Goal: Task Accomplishment & Management: Manage account settings

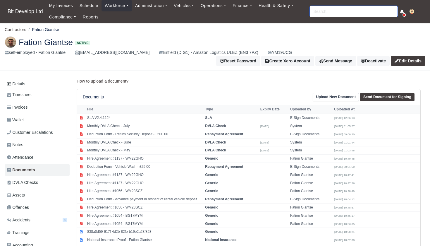
click at [324, 7] on input "search" at bounding box center [354, 11] width 88 height 11
click at [243, 7] on link "Finance" at bounding box center [242, 5] width 26 height 11
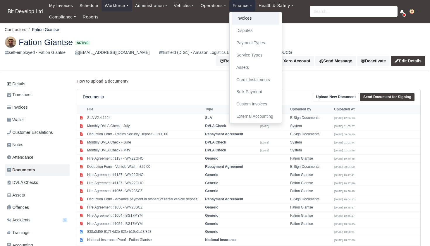
click at [250, 16] on link "Invoices" at bounding box center [255, 18] width 47 height 12
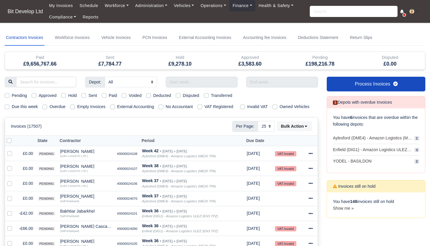
select select "25"
click at [4, 106] on div "Due this week Overdue Empty Invoices External Accounting No Accountant VAT Regi…" at bounding box center [161, 106] width 322 height 7
click at [12, 107] on label "Due this week" at bounding box center [25, 106] width 26 height 7
click at [7, 107] on input "Due this week" at bounding box center [7, 105] width 5 height 5
checkbox input "true"
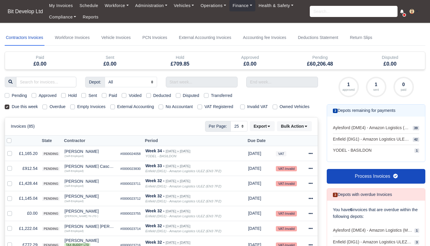
click at [12, 95] on label "Pending" at bounding box center [19, 95] width 15 height 7
click at [8, 95] on input "Pending" at bounding box center [7, 94] width 5 height 5
checkbox input "true"
click at [14, 137] on label at bounding box center [14, 137] width 0 height 0
click at [10, 142] on input "checkbox" at bounding box center [9, 139] width 5 height 5
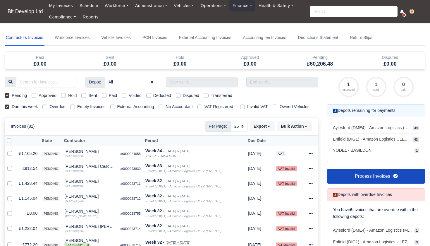
checkbox input "true"
click at [14, 210] on label at bounding box center [14, 210] width 0 height 0
click at [10, 215] on input "checkbox" at bounding box center [9, 212] width 5 height 5
checkbox input "false"
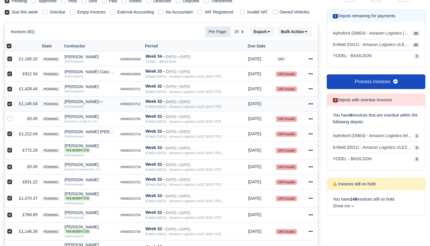
scroll to position [103, 0]
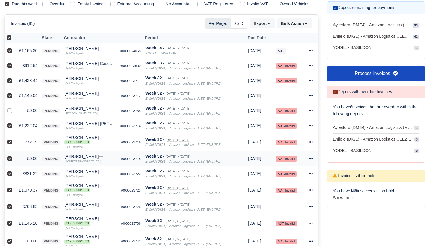
click at [14, 155] on label at bounding box center [14, 155] width 0 height 0
click at [9, 160] on input "checkbox" at bounding box center [9, 157] width 5 height 5
checkbox input "false"
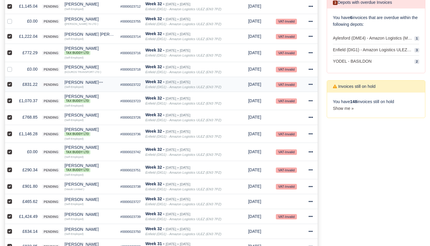
scroll to position [193, 0]
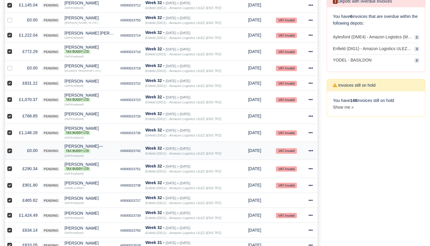
click at [14, 147] on label at bounding box center [14, 147] width 0 height 0
click at [10, 152] on input "checkbox" at bounding box center [9, 149] width 5 height 5
checkbox input "false"
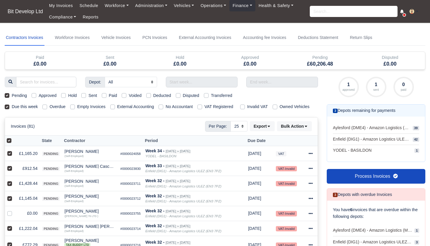
scroll to position [0, 0]
click at [308, 128] on icon at bounding box center [306, 126] width 4 height 4
click at [280, 160] on div "Approve" at bounding box center [287, 154] width 52 height 9
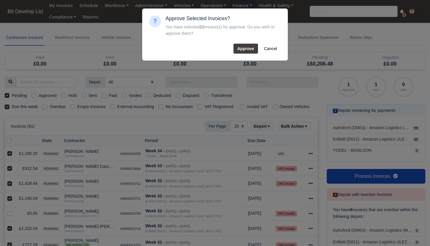
click at [250, 49] on button "Approve" at bounding box center [246, 49] width 25 height 10
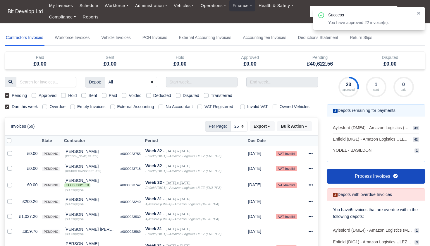
click at [14, 137] on label at bounding box center [14, 137] width 0 height 0
click at [10, 142] on input "checkbox" at bounding box center [9, 139] width 5 height 5
checkbox input "true"
click at [14, 150] on label at bounding box center [14, 150] width 0 height 0
click at [10, 155] on input "checkbox" at bounding box center [9, 152] width 5 height 5
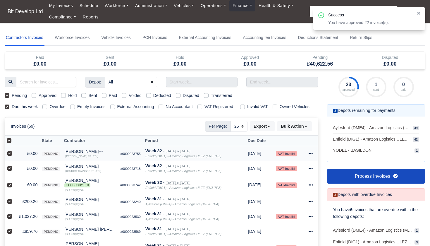
checkbox input "false"
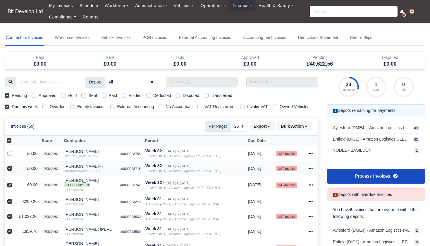
click at [14, 165] on label at bounding box center [14, 165] width 0 height 0
click at [9, 170] on input "checkbox" at bounding box center [9, 167] width 5 height 5
checkbox input "false"
click at [9, 188] on div at bounding box center [10, 184] width 7 height 7
click at [14, 181] on label at bounding box center [14, 181] width 0 height 0
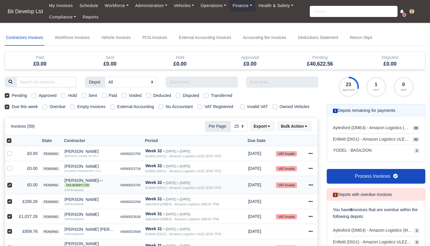
click at [9, 186] on input "checkbox" at bounding box center [9, 183] width 5 height 5
checkbox input "false"
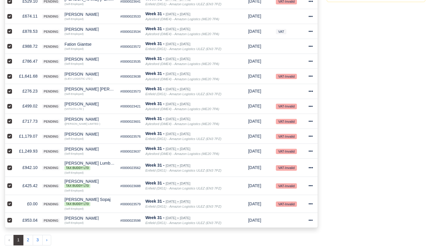
scroll to position [310, 0]
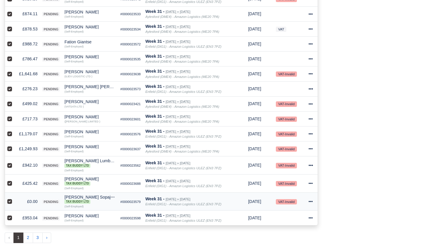
click at [14, 198] on label at bounding box center [14, 198] width 0 height 0
click at [9, 203] on input "checkbox" at bounding box center [9, 200] width 5 height 5
checkbox input "false"
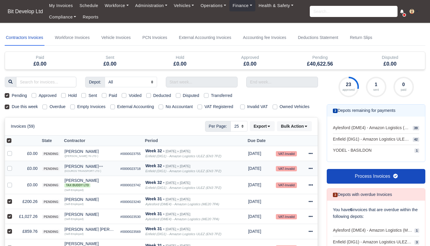
scroll to position [0, 0]
click at [303, 131] on button "Bulk Action" at bounding box center [294, 126] width 35 height 10
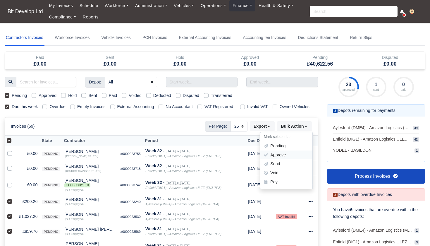
click at [278, 160] on div "Approve" at bounding box center [287, 154] width 52 height 9
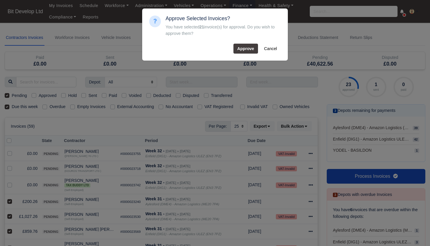
click at [242, 48] on button "Approve" at bounding box center [246, 49] width 25 height 10
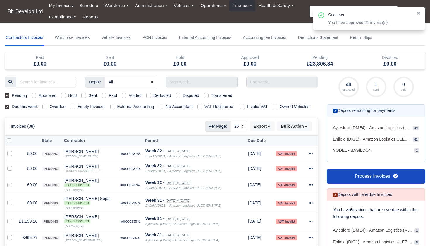
click at [14, 137] on label at bounding box center [14, 137] width 0 height 0
click at [9, 142] on input "checkbox" at bounding box center [9, 139] width 5 height 5
checkbox input "true"
click at [14, 200] on label at bounding box center [14, 200] width 0 height 0
click at [10, 204] on input "checkbox" at bounding box center [9, 202] width 5 height 5
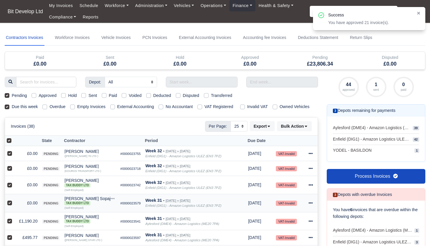
checkbox input "false"
click at [14, 181] on label at bounding box center [14, 181] width 0 height 0
click at [9, 186] on input "checkbox" at bounding box center [9, 183] width 5 height 5
checkbox input "false"
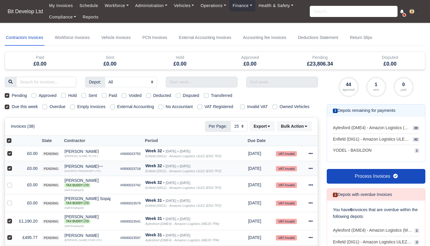
click at [11, 171] on div at bounding box center [10, 168] width 7 height 7
click at [14, 165] on label at bounding box center [14, 165] width 0 height 0
click at [9, 170] on input "checkbox" at bounding box center [9, 167] width 5 height 5
checkbox input "false"
click at [14, 150] on label at bounding box center [14, 150] width 0 height 0
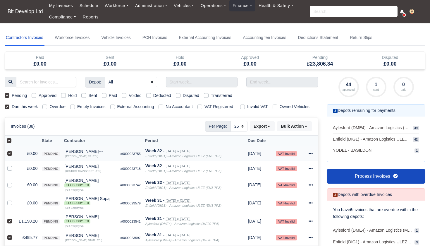
click at [9, 155] on input "checkbox" at bounding box center [9, 152] width 5 height 5
checkbox input "false"
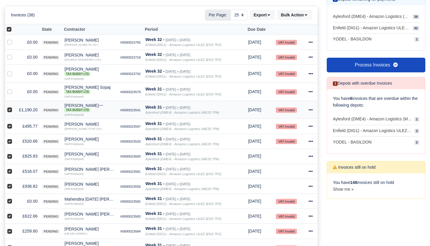
scroll to position [124, 0]
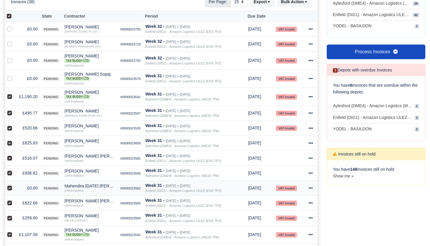
click at [14, 185] on label at bounding box center [14, 185] width 0 height 0
click at [9, 189] on input "checkbox" at bounding box center [9, 187] width 5 height 5
checkbox input "false"
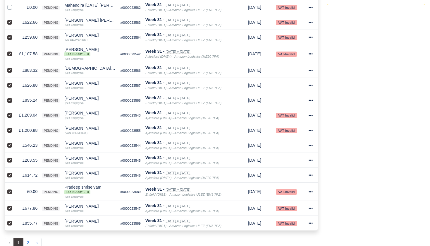
scroll to position [312, 0]
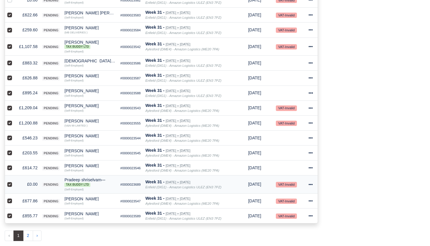
click at [14, 181] on label at bounding box center [14, 181] width 0 height 0
click at [10, 186] on input "checkbox" at bounding box center [9, 183] width 5 height 5
checkbox input "false"
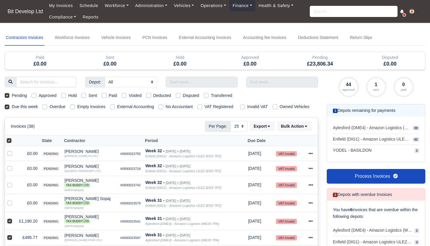
scroll to position [0, 0]
click at [307, 131] on button "Bulk Action" at bounding box center [294, 126] width 35 height 10
click at [282, 158] on div "Approve" at bounding box center [287, 154] width 52 height 9
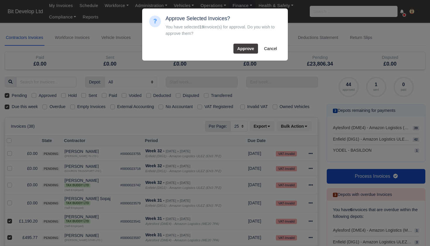
click at [244, 50] on button "Approve" at bounding box center [246, 49] width 25 height 10
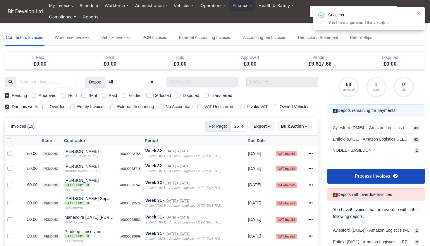
click at [14, 137] on label at bounding box center [14, 137] width 0 height 0
click at [9, 142] on input "checkbox" at bounding box center [9, 139] width 5 height 5
checkbox input "true"
click at [14, 233] on label at bounding box center [14, 233] width 0 height 0
click at [11, 237] on input "checkbox" at bounding box center [9, 235] width 5 height 5
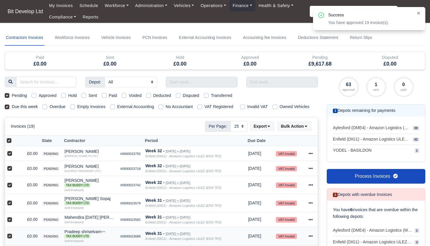
checkbox input "false"
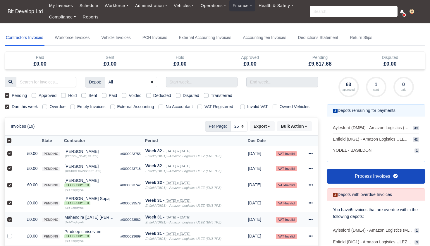
click at [10, 221] on div at bounding box center [10, 219] width 7 height 7
click at [14, 216] on label at bounding box center [14, 216] width 0 height 0
click at [10, 221] on input "checkbox" at bounding box center [9, 218] width 5 height 5
checkbox input "false"
click at [14, 200] on label at bounding box center [14, 200] width 0 height 0
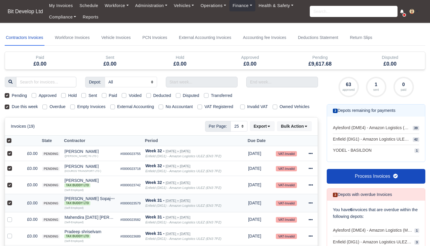
click at [10, 204] on input "checkbox" at bounding box center [9, 202] width 5 height 5
checkbox input "false"
click at [14, 181] on label at bounding box center [14, 181] width 0 height 0
click at [9, 186] on input "checkbox" at bounding box center [9, 183] width 5 height 5
checkbox input "false"
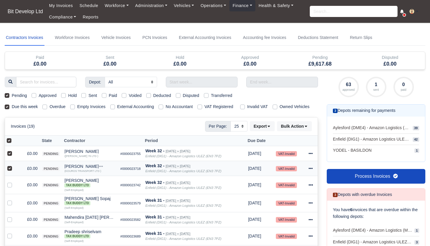
click at [14, 165] on label at bounding box center [14, 165] width 0 height 0
click at [9, 170] on input "checkbox" at bounding box center [9, 167] width 5 height 5
checkbox input "false"
click at [14, 150] on label at bounding box center [14, 150] width 0 height 0
click at [9, 155] on input "checkbox" at bounding box center [9, 152] width 5 height 5
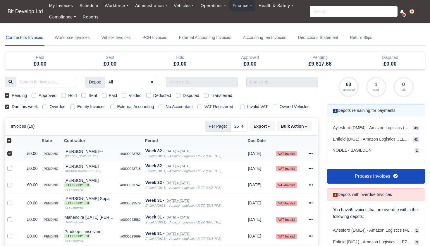
checkbox input "false"
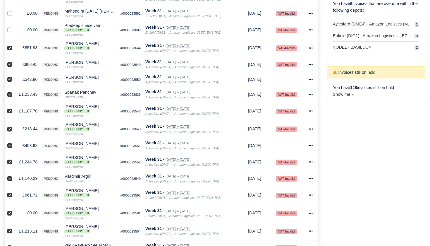
scroll to position [207, 0]
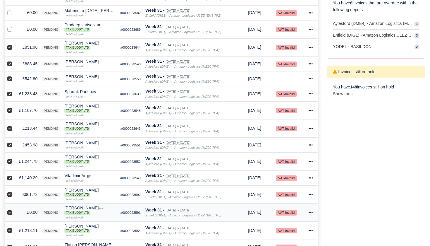
click at [14, 209] on label at bounding box center [14, 209] width 0 height 0
click at [9, 213] on input "checkbox" at bounding box center [9, 211] width 5 height 5
checkbox input "false"
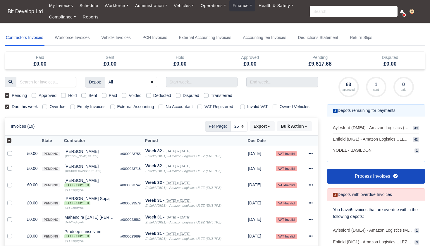
scroll to position [0, 0]
click at [305, 128] on button "Bulk Action" at bounding box center [294, 126] width 35 height 10
click at [282, 160] on div "Approve" at bounding box center [287, 154] width 52 height 9
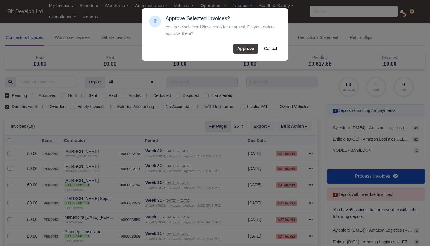
click at [247, 50] on button "Approve" at bounding box center [246, 49] width 25 height 10
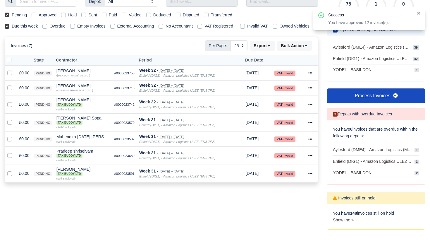
scroll to position [78, 0]
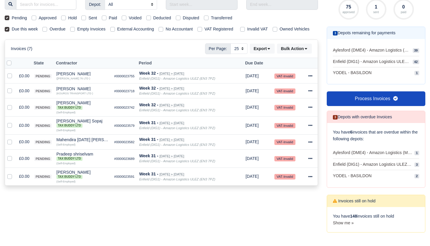
click at [14, 60] on label at bounding box center [14, 60] width 0 height 0
click at [9, 64] on input "checkbox" at bounding box center [9, 62] width 5 height 5
checkbox input "true"
click at [304, 54] on button "Bulk Action" at bounding box center [294, 49] width 35 height 10
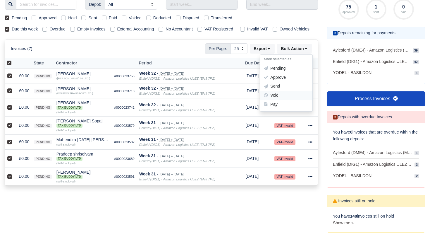
click at [279, 100] on div "Void" at bounding box center [287, 95] width 52 height 9
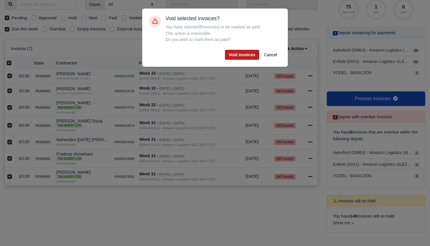
click at [240, 55] on button "Void invoices" at bounding box center [242, 55] width 34 height 10
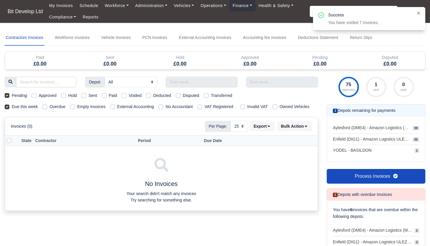
scroll to position [0, 0]
click at [12, 95] on label "Pending" at bounding box center [19, 95] width 15 height 7
click at [7, 95] on input "Pending" at bounding box center [7, 94] width 5 height 5
checkbox input "false"
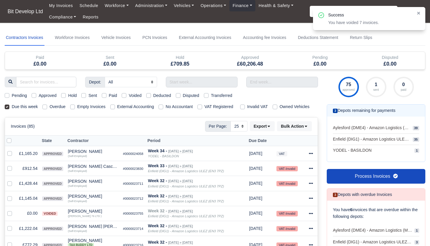
click at [39, 96] on label "Approved" at bounding box center [48, 95] width 18 height 7
click at [33, 96] on input "Approved" at bounding box center [34, 94] width 5 height 5
checkbox input "true"
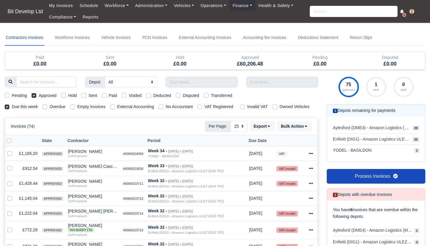
click at [14, 137] on label at bounding box center [14, 137] width 0 height 0
click at [9, 142] on input "checkbox" at bounding box center [9, 139] width 5 height 5
checkbox input "true"
click at [305, 128] on icon at bounding box center [306, 126] width 4 height 4
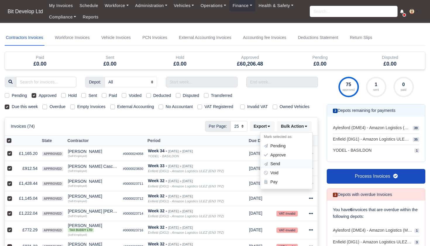
click at [280, 166] on div "Send" at bounding box center [287, 164] width 52 height 9
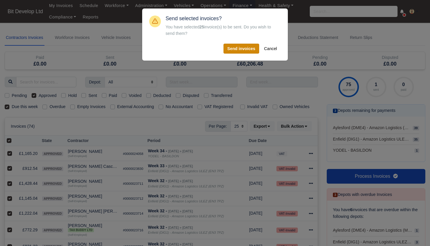
click at [249, 46] on button "Send invoices" at bounding box center [242, 49] width 36 height 10
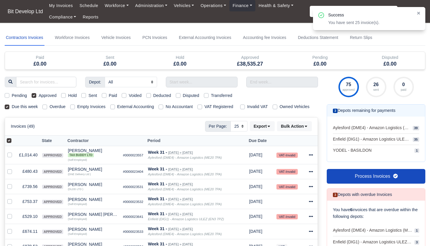
click at [14, 137] on label at bounding box center [14, 137] width 0 height 0
click at [11, 142] on input "checkbox" at bounding box center [9, 139] width 5 height 5
checkbox input "false"
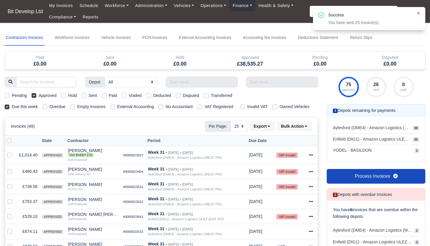
click at [14, 137] on label at bounding box center [14, 137] width 0 height 0
click at [8, 142] on input "checkbox" at bounding box center [9, 139] width 5 height 5
checkbox input "true"
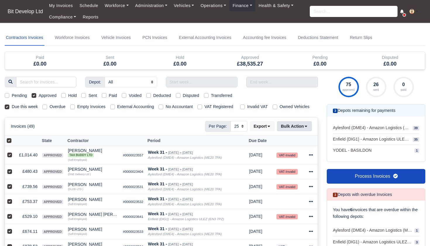
click at [292, 131] on button "Bulk Action" at bounding box center [294, 126] width 35 height 10
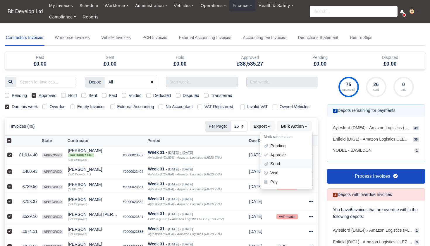
click at [277, 169] on div "Send" at bounding box center [287, 164] width 52 height 9
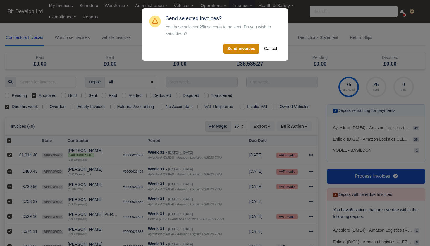
click at [245, 49] on button "Send invoices" at bounding box center [242, 49] width 36 height 10
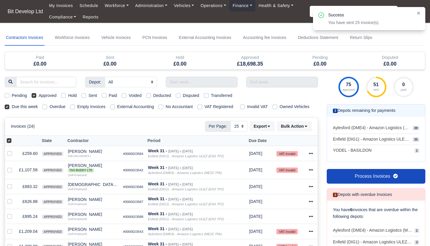
click at [14, 137] on label at bounding box center [14, 137] width 0 height 0
click at [8, 142] on input "checkbox" at bounding box center [9, 139] width 5 height 5
checkbox input "false"
click at [310, 130] on button "Bulk Action" at bounding box center [294, 126] width 35 height 10
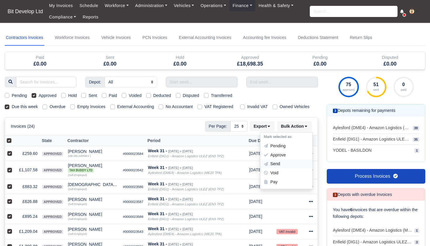
click at [276, 167] on div "Send" at bounding box center [287, 164] width 52 height 9
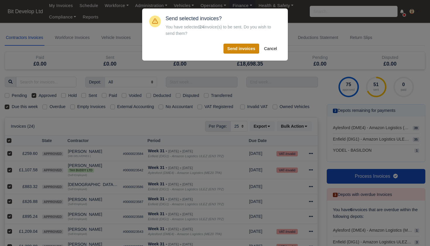
click at [241, 48] on button "Send invoices" at bounding box center [242, 49] width 36 height 10
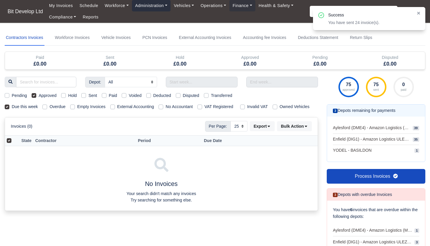
click at [156, 7] on link "Administration" at bounding box center [151, 5] width 39 height 11
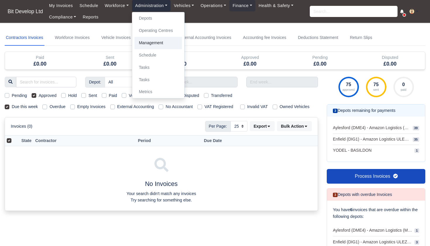
click at [153, 39] on link "Management" at bounding box center [158, 43] width 47 height 12
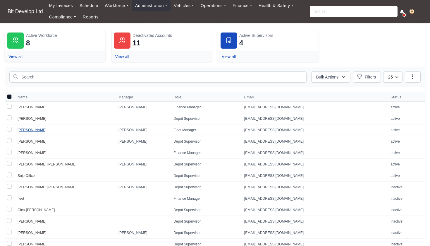
click at [31, 130] on link "Joao Antunes" at bounding box center [32, 130] width 29 height 4
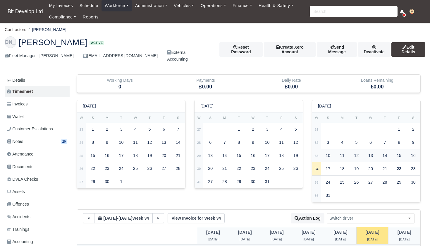
click at [315, 154] on strong "33" at bounding box center [317, 156] width 4 height 4
click at [317, 141] on strong "32" at bounding box center [317, 143] width 4 height 4
type input "144"
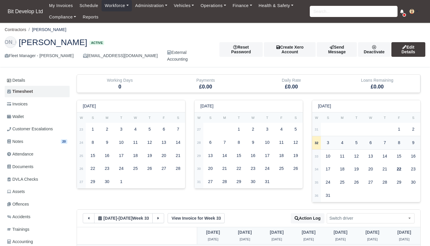
type input "144"
click at [317, 128] on strong "31" at bounding box center [317, 130] width 4 height 4
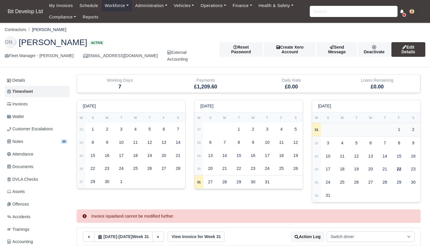
select select
click at [316, 141] on strong "32" at bounding box center [317, 143] width 4 height 4
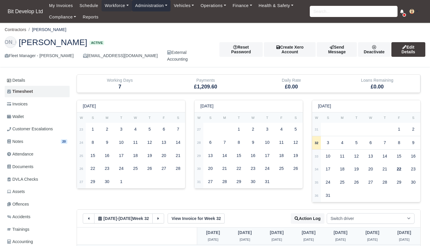
click at [161, 8] on link "Administration" at bounding box center [151, 5] width 39 height 11
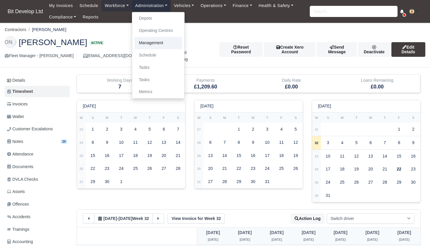
click at [151, 42] on link "Management" at bounding box center [158, 43] width 47 height 12
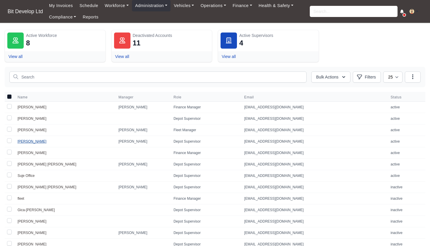
click at [29, 143] on link "[PERSON_NAME]" at bounding box center [32, 141] width 29 height 4
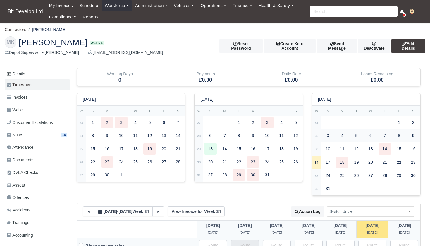
click at [318, 134] on strong "32" at bounding box center [317, 136] width 4 height 4
click at [319, 122] on td "31" at bounding box center [316, 122] width 9 height 13
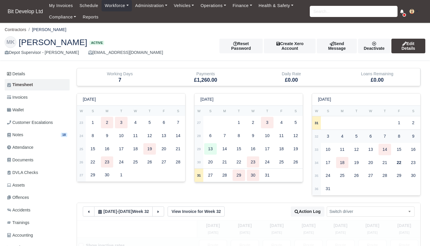
select select
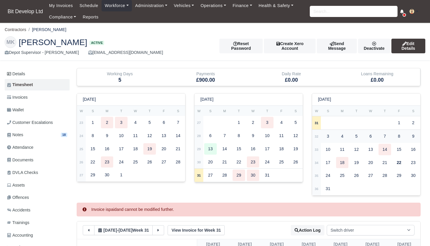
click at [318, 135] on strong "32" at bounding box center [317, 137] width 4 height 4
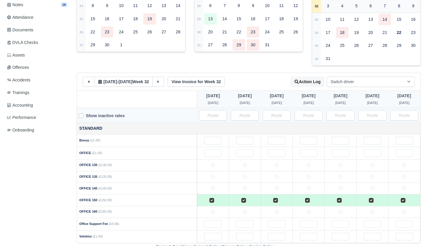
scroll to position [130, 0]
click at [217, 138] on input "text" at bounding box center [213, 141] width 18 height 8
type input "3"
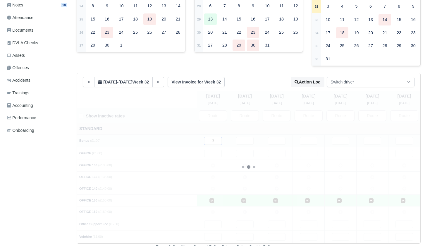
type input "30"
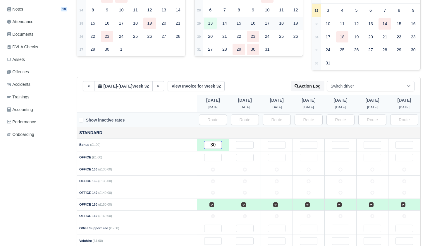
scroll to position [122, 0]
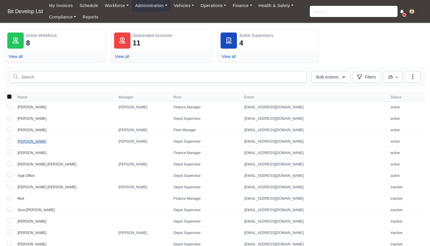
click at [29, 141] on link "[PERSON_NAME]" at bounding box center [32, 141] width 29 height 4
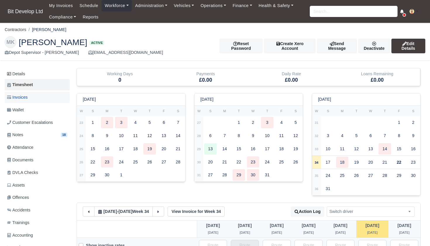
click at [16, 95] on span "Invoices" at bounding box center [17, 97] width 20 height 7
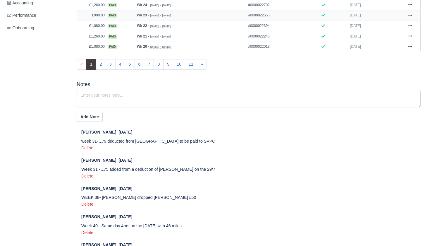
scroll to position [263, 0]
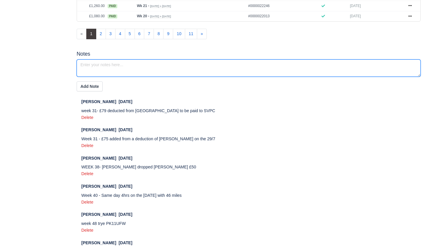
click at [148, 77] on textarea at bounding box center [249, 67] width 344 height 17
type textarea "Week 32- support from another DA on the [DATE]"
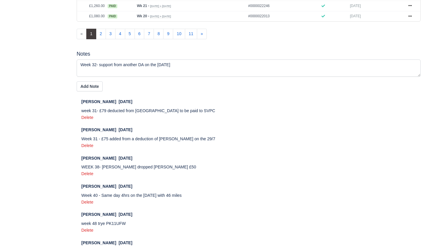
click at [88, 91] on button "Add Note" at bounding box center [90, 86] width 26 height 10
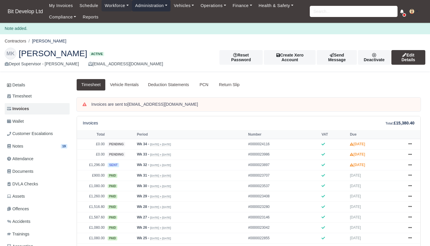
click at [147, 5] on link "Administration" at bounding box center [151, 5] width 39 height 11
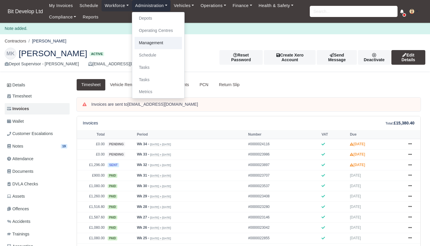
click at [155, 44] on link "Management" at bounding box center [158, 43] width 47 height 12
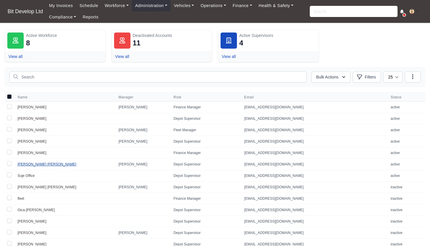
click at [37, 165] on link "[PERSON_NAME] [PERSON_NAME]" at bounding box center [47, 164] width 59 height 4
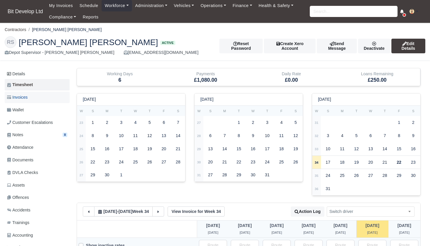
click at [22, 95] on span "Invoices" at bounding box center [17, 97] width 20 height 7
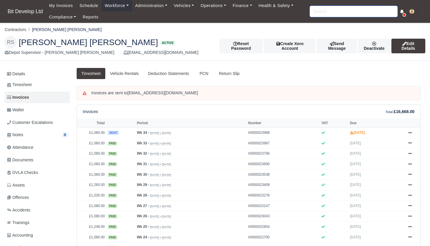
click at [339, 10] on input "search" at bounding box center [354, 11] width 88 height 11
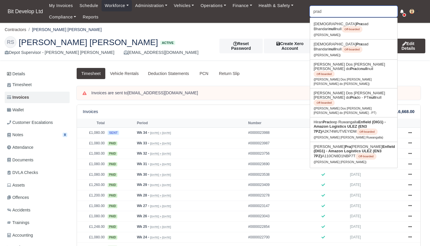
type input "prade"
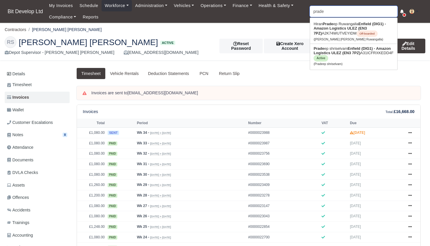
type input "pradeep shriselvam"
click at [338, 57] on link "Prade ep shriselvam Enfield (DIG1) - Amazon Logistics ULEZ (EN3 7PZ) A31ICFRXKE…" at bounding box center [353, 56] width 87 height 24
type input "Pradeep shriselvam"
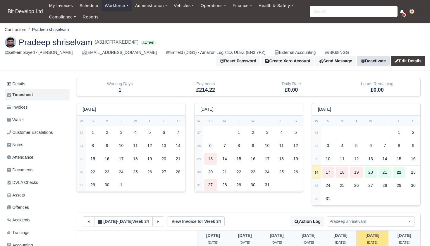
click at [368, 61] on link "Deactivate" at bounding box center [373, 61] width 32 height 10
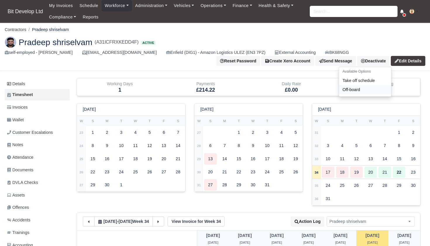
click at [350, 89] on link "Off-board" at bounding box center [365, 89] width 52 height 9
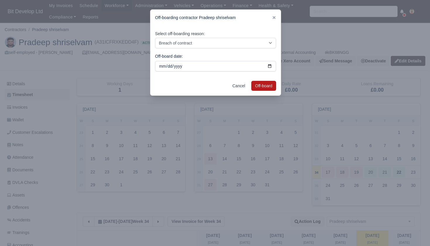
click at [258, 83] on button "Off-board" at bounding box center [263, 86] width 25 height 10
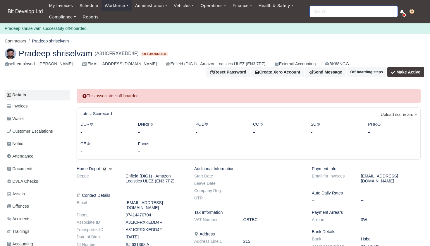
click at [349, 13] on input "search" at bounding box center [354, 11] width 88 height 11
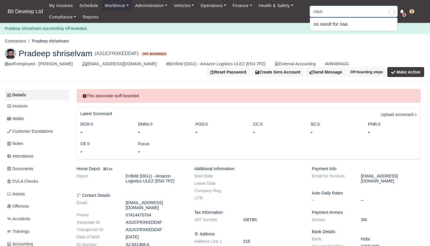
type input "[PERSON_NAME]"
type input "nayara"
type input "[PERSON_NAME]"
type input "Nayara"
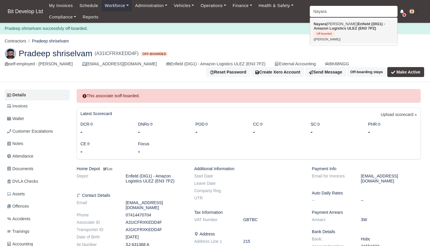
drag, startPoint x: 349, startPoint y: 13, endPoint x: 347, endPoint y: 25, distance: 12.2
click at [347, 25] on strong "Enfield (DIG1) - Amazon Logistics ULEZ (EN3 7PZ)" at bounding box center [349, 26] width 71 height 9
type input "[PERSON_NAME]"
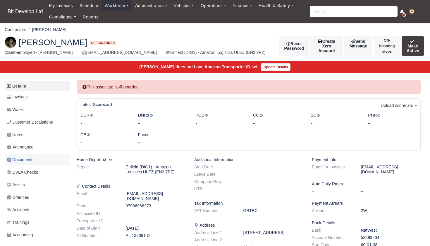
click at [22, 157] on span "Documents" at bounding box center [20, 159] width 26 height 7
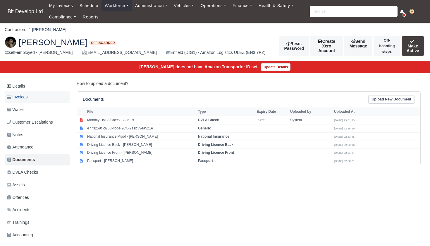
click at [30, 97] on link "Invoices" at bounding box center [37, 96] width 65 height 11
